Goal: Task Accomplishment & Management: Manage account settings

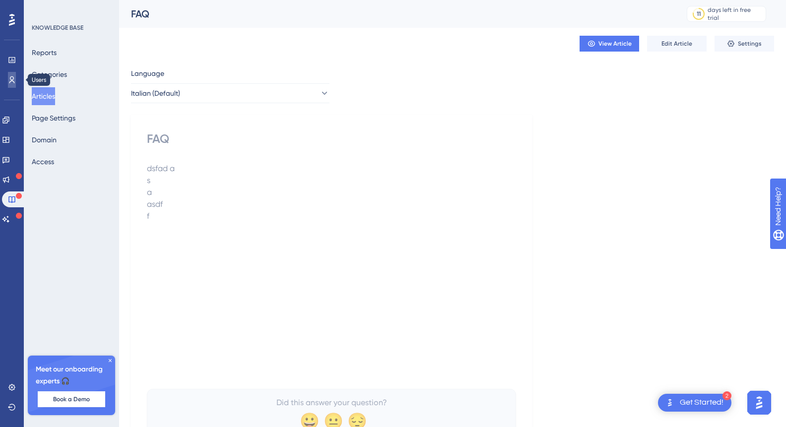
click at [12, 80] on icon at bounding box center [11, 79] width 5 height 7
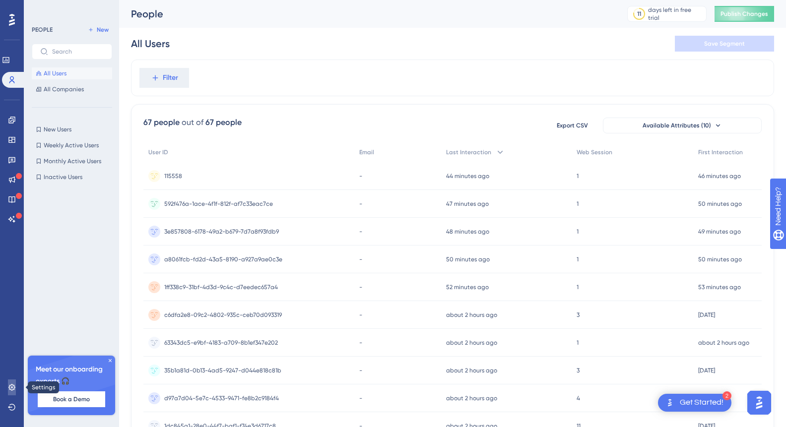
click at [11, 390] on icon at bounding box center [11, 387] width 6 height 6
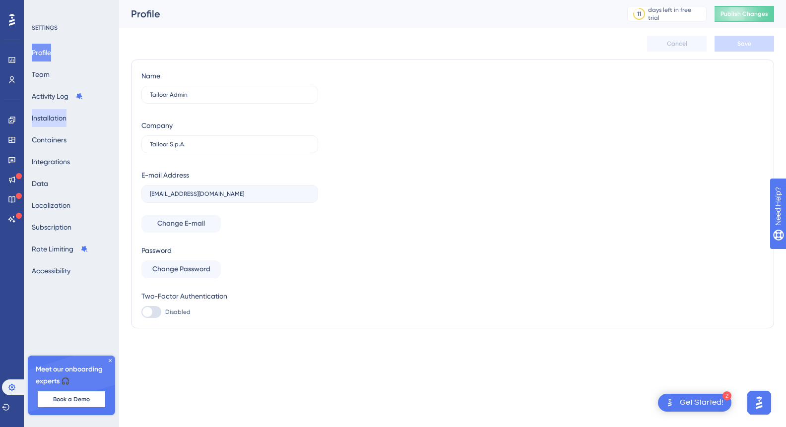
click at [65, 119] on button "Installation" at bounding box center [49, 118] width 35 height 18
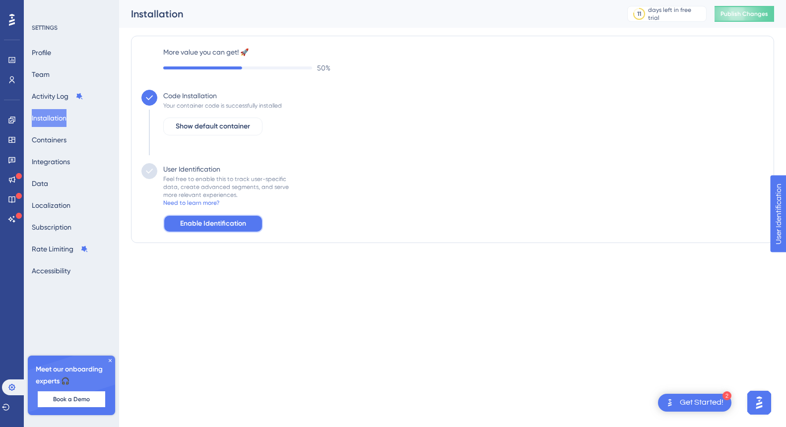
click at [207, 224] on span "Enable Identification" at bounding box center [213, 224] width 66 height 12
